Goal: Navigation & Orientation: Find specific page/section

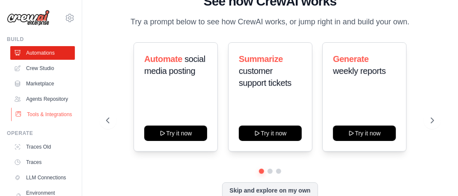
click at [36, 122] on link "Tools & Integrations" at bounding box center [43, 115] width 65 height 14
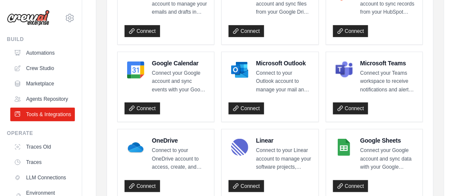
scroll to position [144, 0]
